Goal: Information Seeking & Learning: Check status

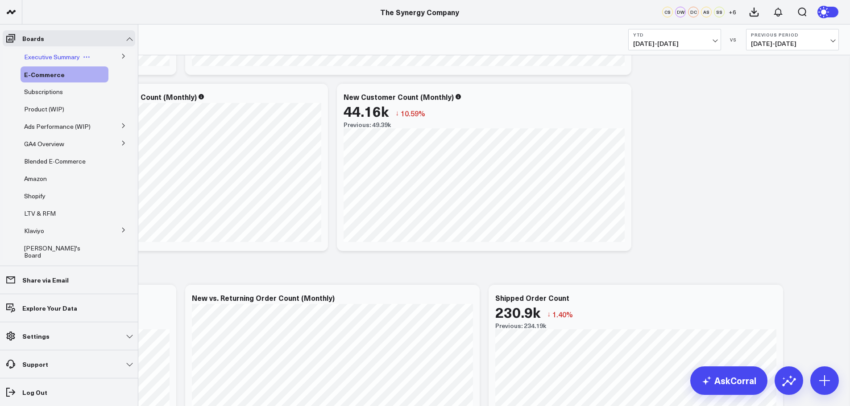
click at [54, 56] on span "Executive Summary" at bounding box center [52, 57] width 56 height 8
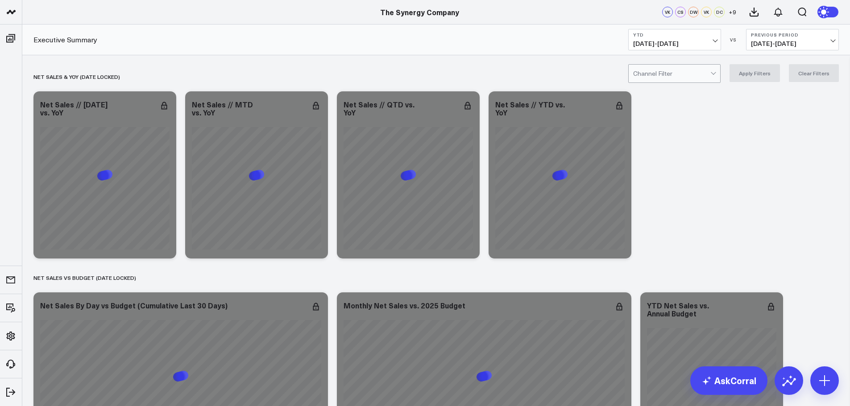
click at [716, 42] on button "YTD [DATE] - [DATE]" at bounding box center [674, 39] width 93 height 21
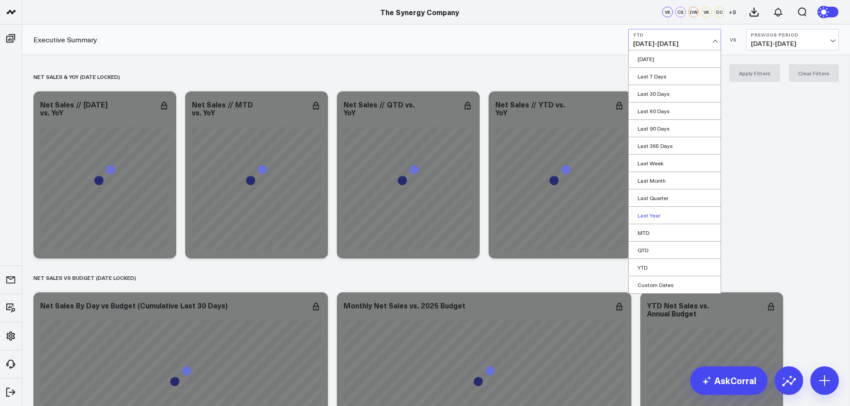
click at [655, 216] on link "Last Year" at bounding box center [674, 215] width 92 height 17
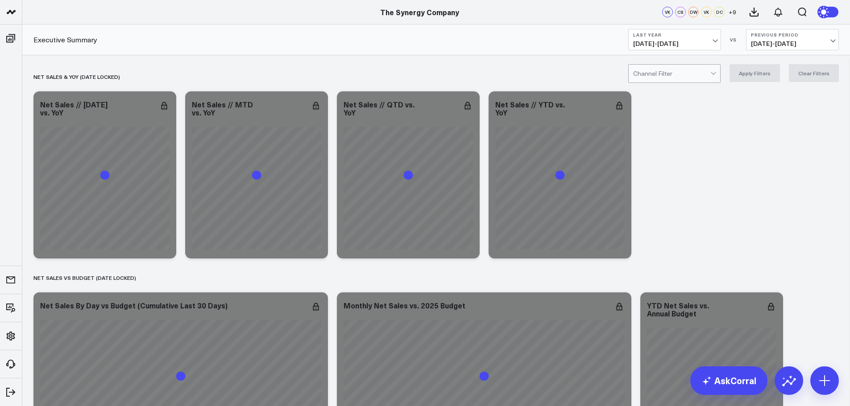
click at [696, 74] on div at bounding box center [671, 74] width 77 height 18
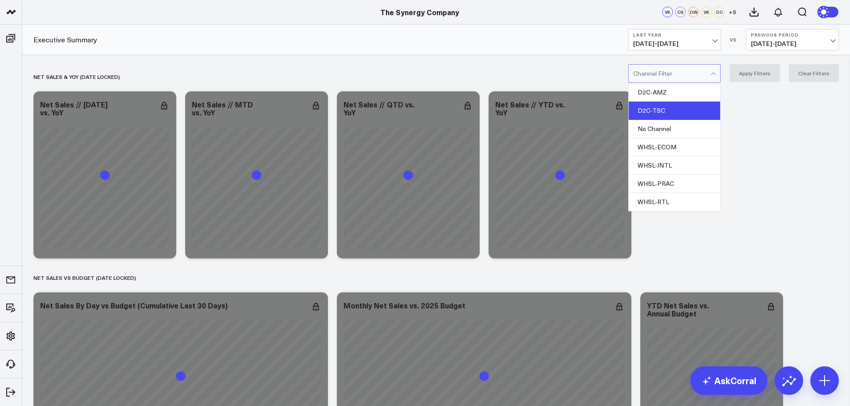
click at [669, 112] on div "D2C-TSC" at bounding box center [673, 111] width 91 height 18
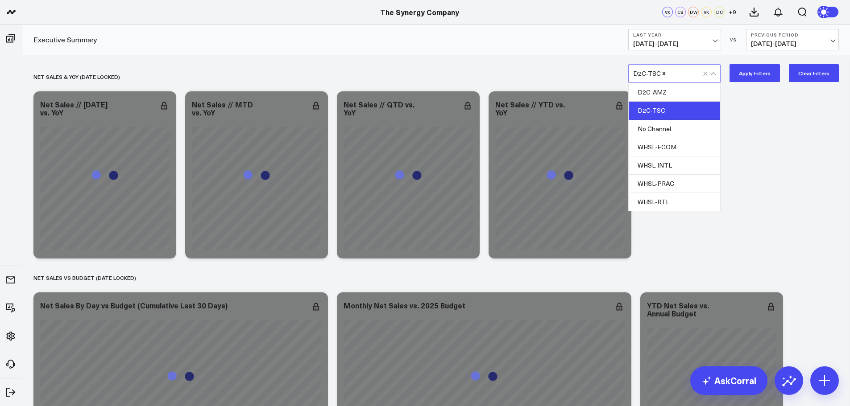
click at [752, 71] on button "Apply Filters" at bounding box center [754, 73] width 50 height 18
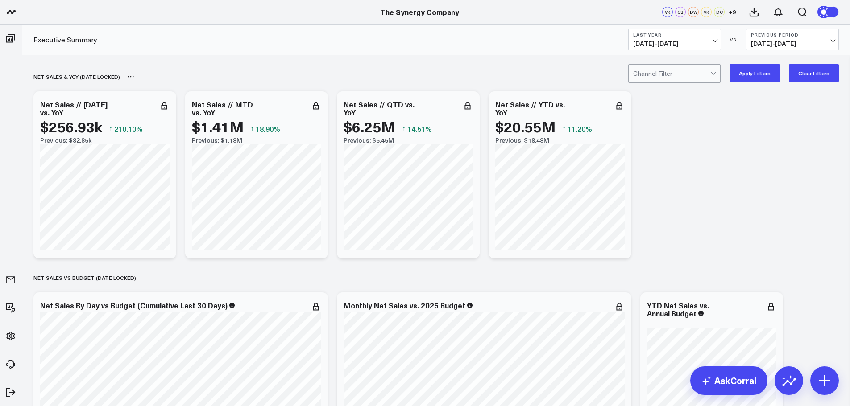
click at [760, 83] on div "net sales & yoy (date locked)" at bounding box center [435, 76] width 805 height 21
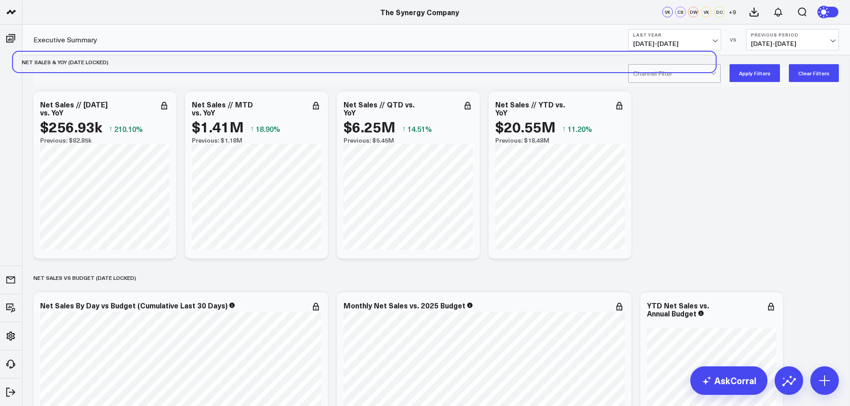
click at [740, 70] on div "net sales & yoy (date locked)" at bounding box center [415, 62] width 805 height 21
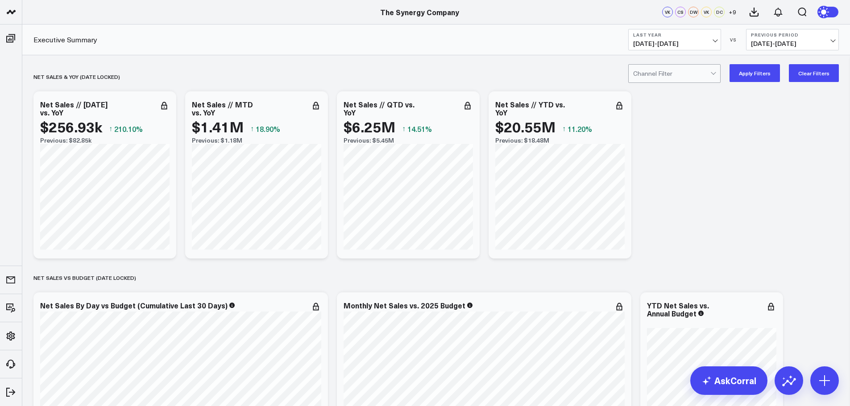
click at [716, 45] on button "Last Year [DATE] - [DATE]" at bounding box center [674, 39] width 93 height 21
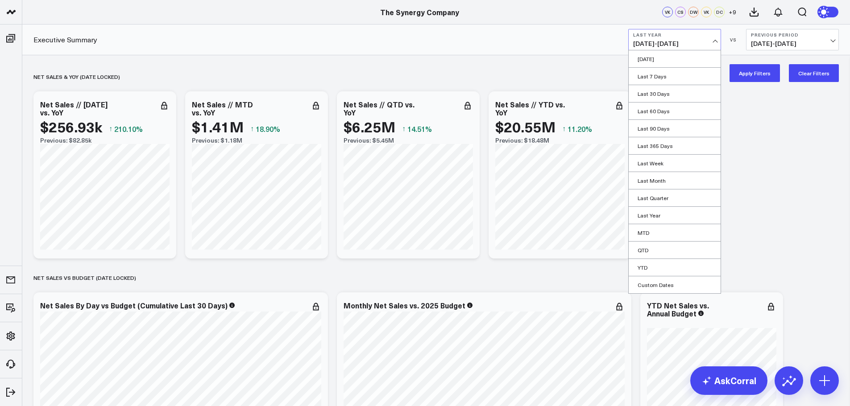
click at [645, 268] on link "YTD" at bounding box center [674, 267] width 92 height 17
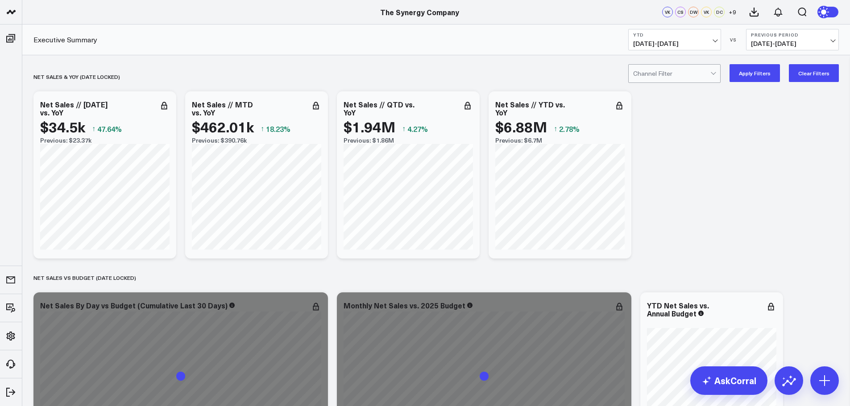
click at [689, 76] on div at bounding box center [671, 74] width 77 height 18
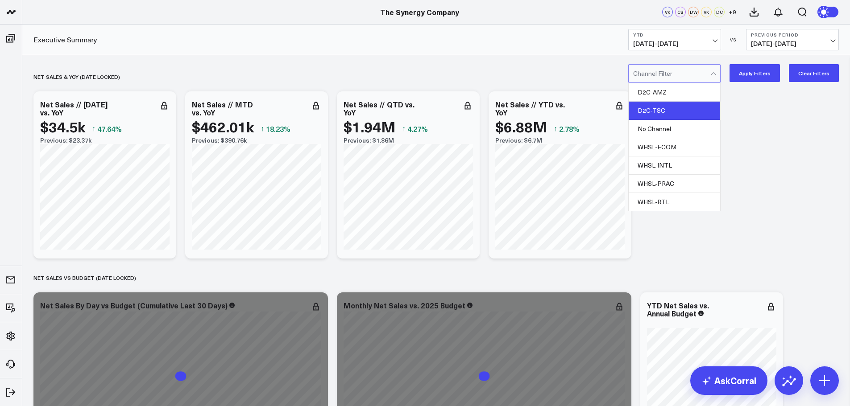
click at [662, 113] on div "D2C-TSC" at bounding box center [673, 111] width 91 height 18
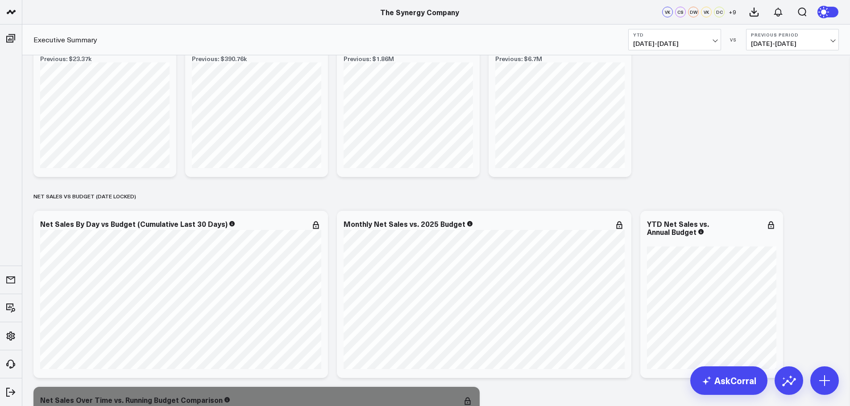
scroll to position [89, 0]
